Goal: Navigation & Orientation: Find specific page/section

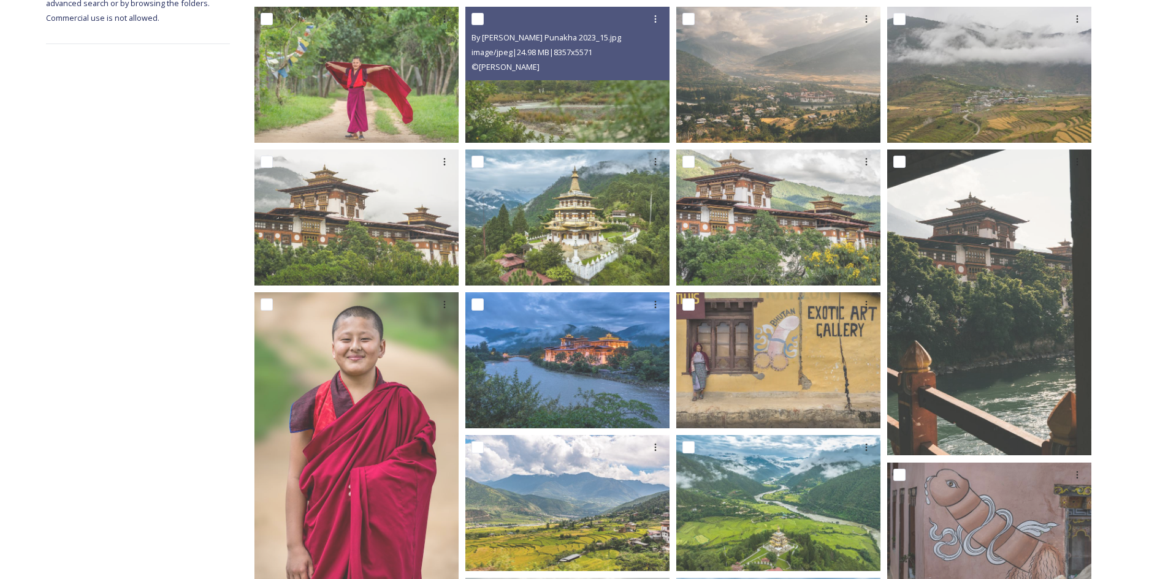
scroll to position [103, 0]
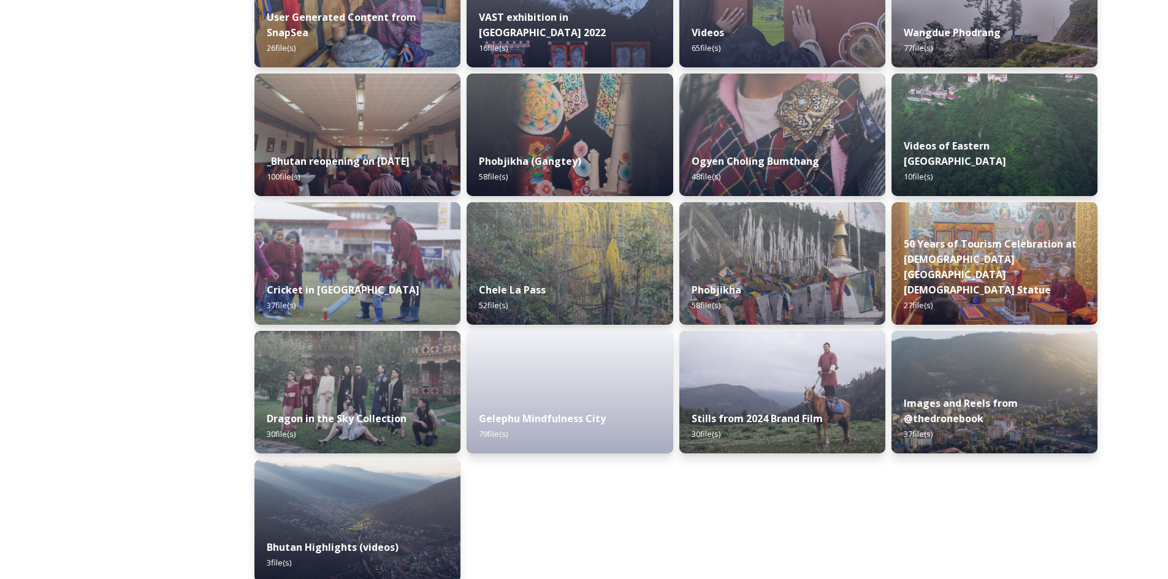
scroll to position [1425, 0]
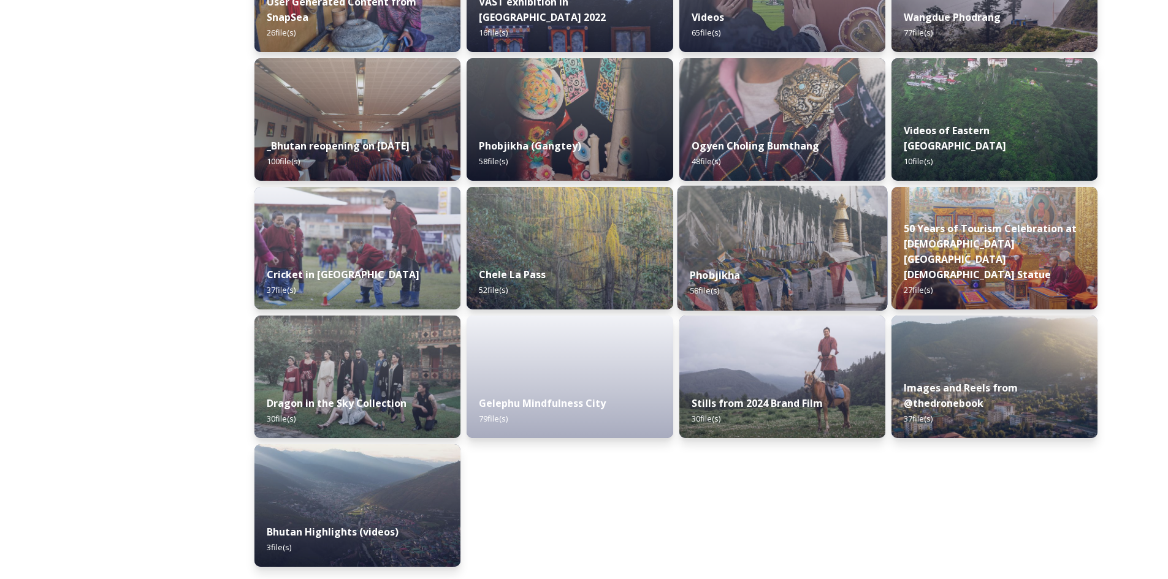
click at [772, 233] on img at bounding box center [782, 248] width 210 height 125
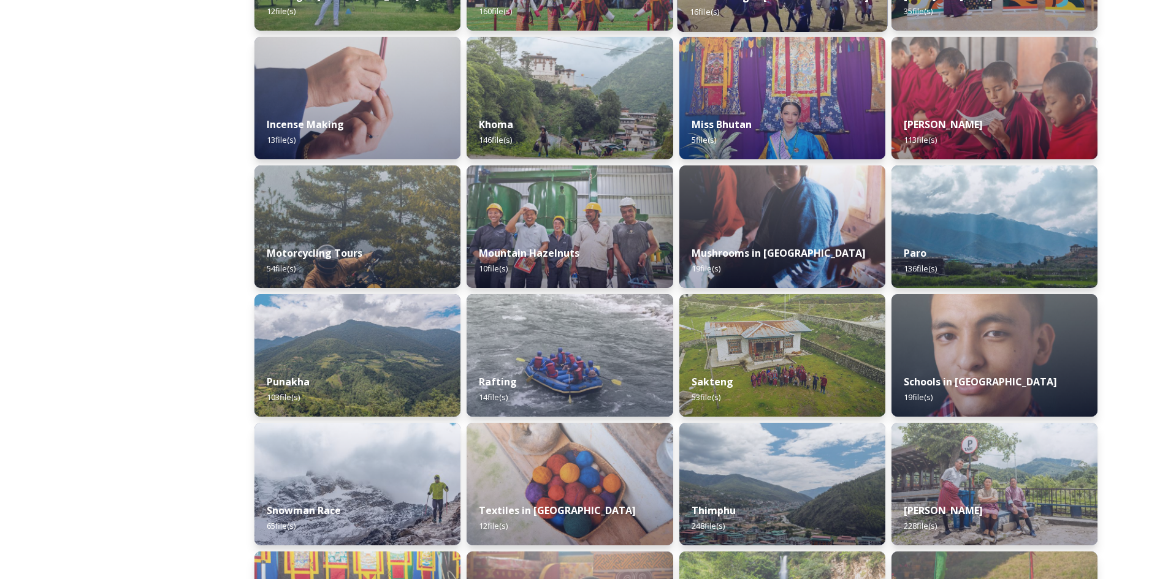
scroll to position [613, 0]
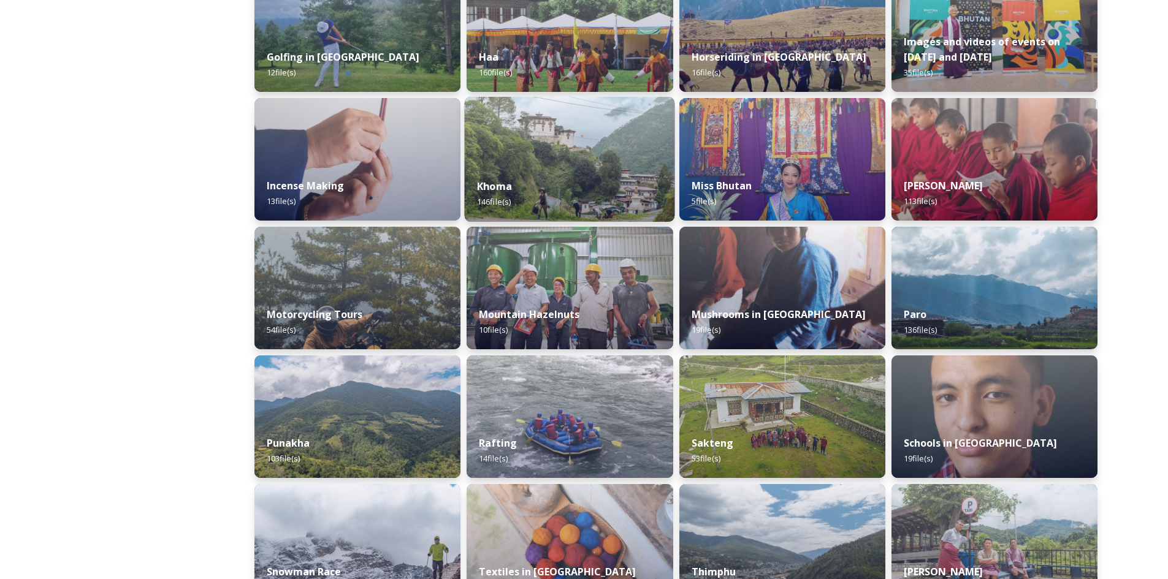
click at [573, 145] on img at bounding box center [570, 159] width 210 height 125
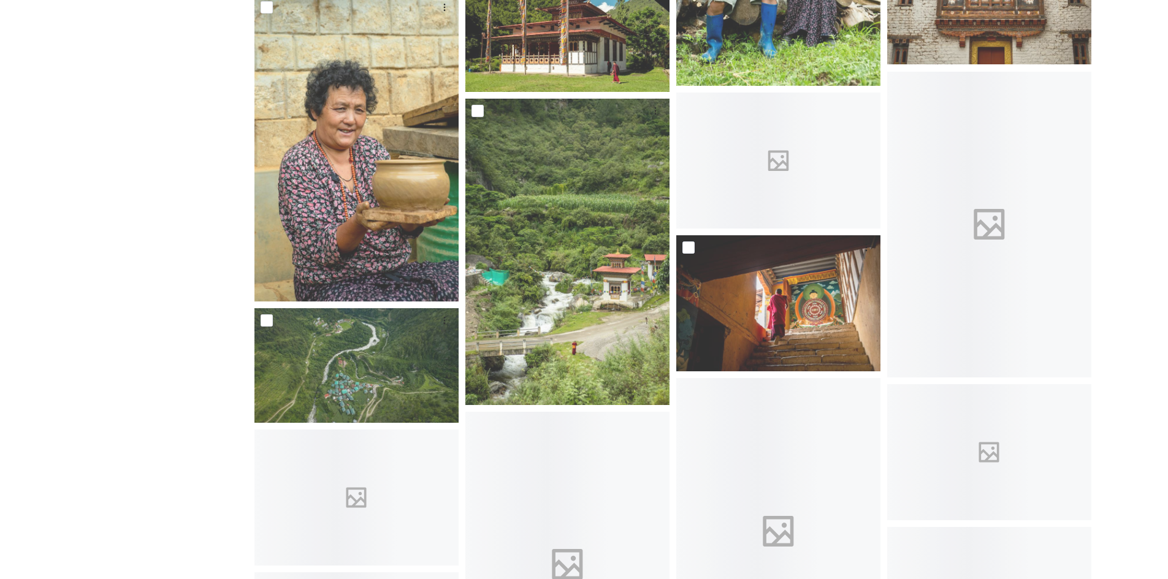
scroll to position [2145, 0]
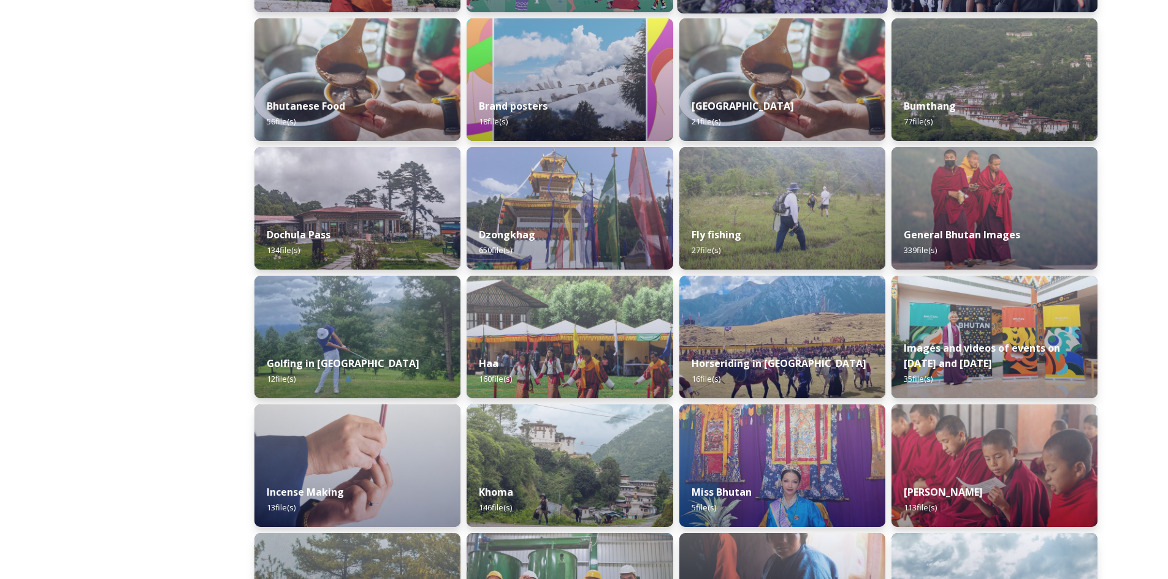
scroll to position [429, 0]
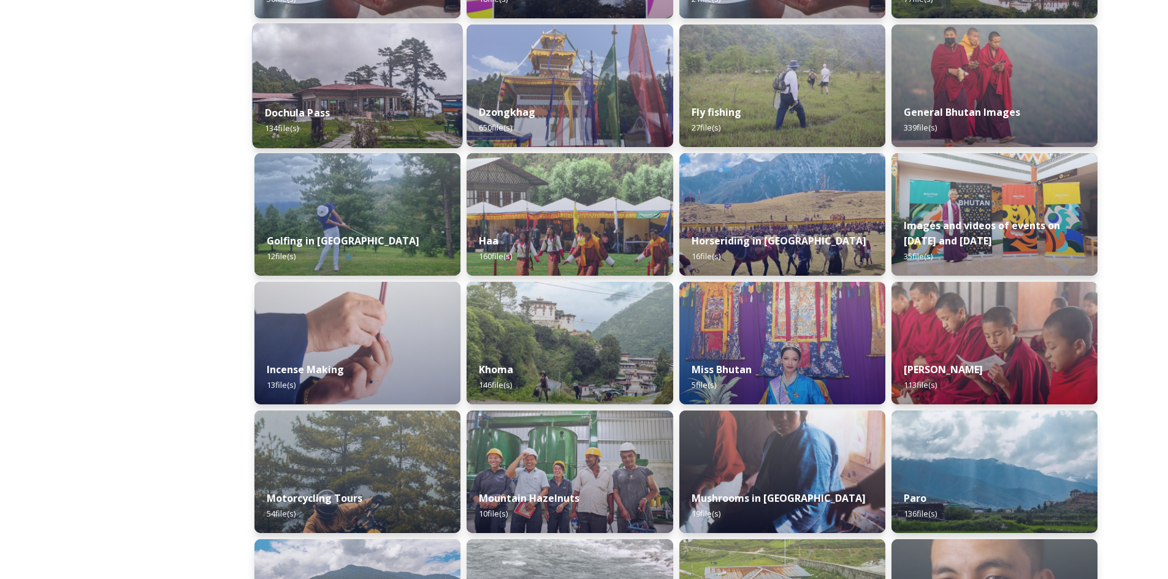
click at [394, 111] on div "Dochula Pass 134 file(s)" at bounding box center [358, 121] width 210 height 56
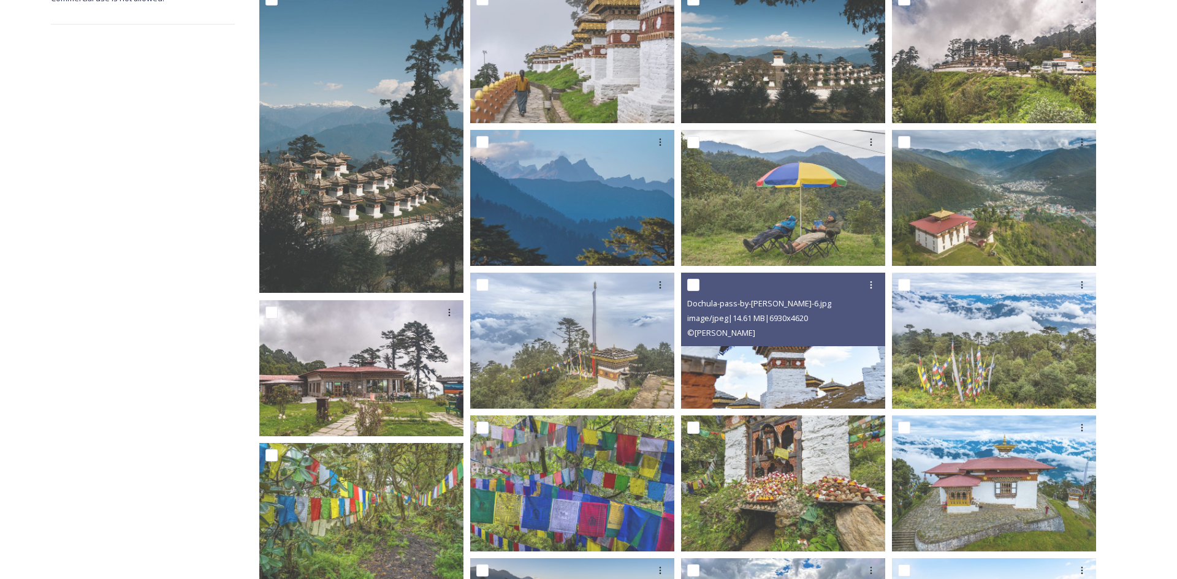
scroll to position [123, 0]
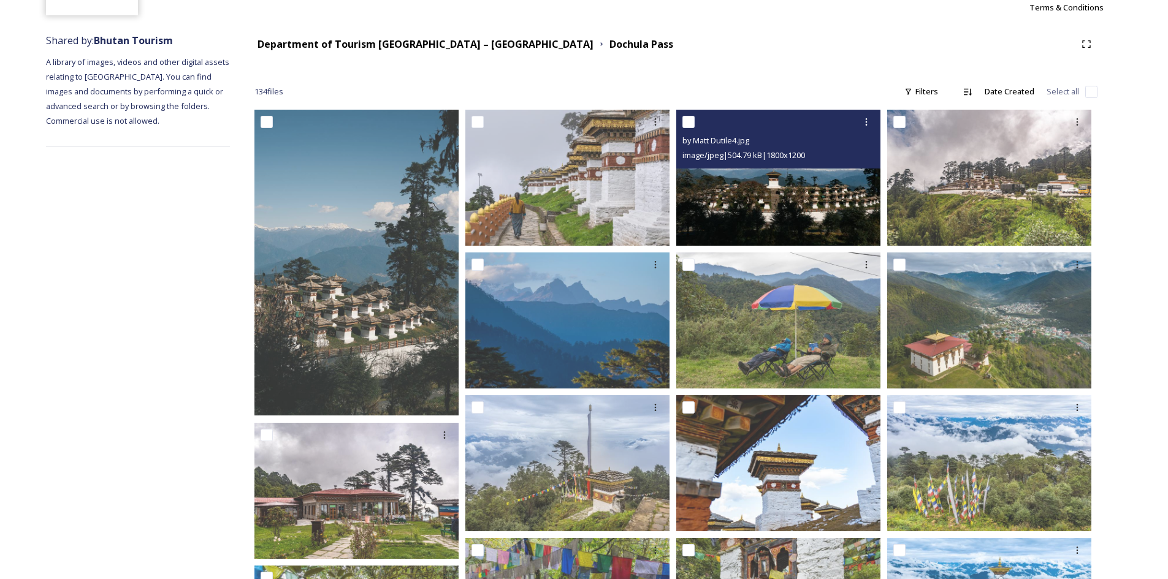
click at [761, 205] on img at bounding box center [778, 178] width 204 height 136
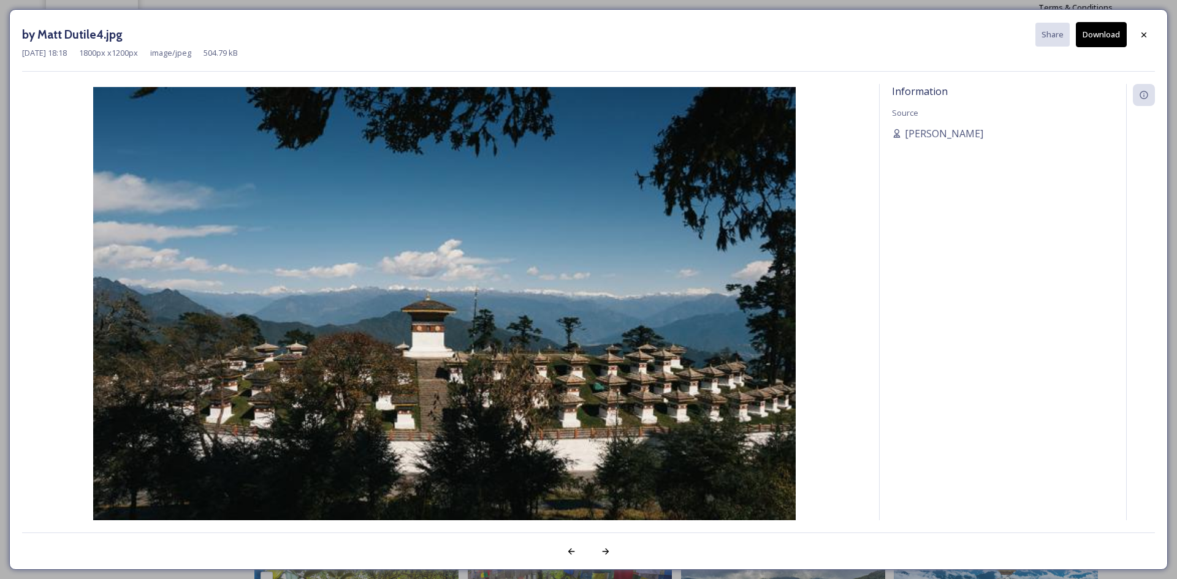
drag, startPoint x: 761, startPoint y: 205, endPoint x: 591, endPoint y: 224, distance: 170.8
click at [591, 224] on img at bounding box center [444, 321] width 845 height 469
